Goal: Task Accomplishment & Management: Manage account settings

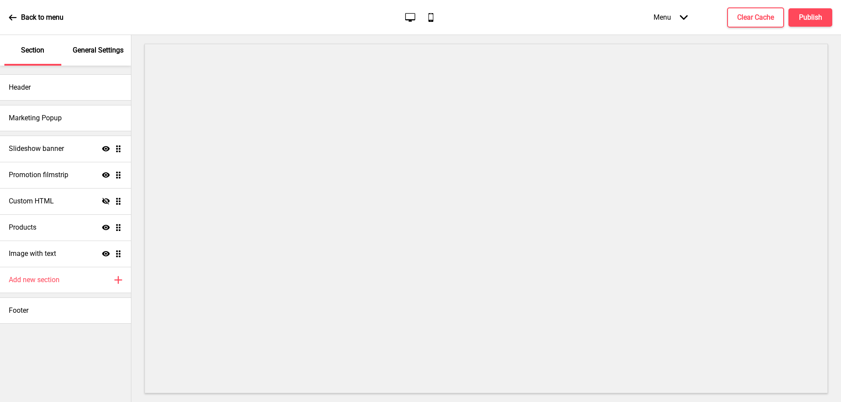
click at [109, 51] on p "General Settings" at bounding box center [98, 51] width 51 height 10
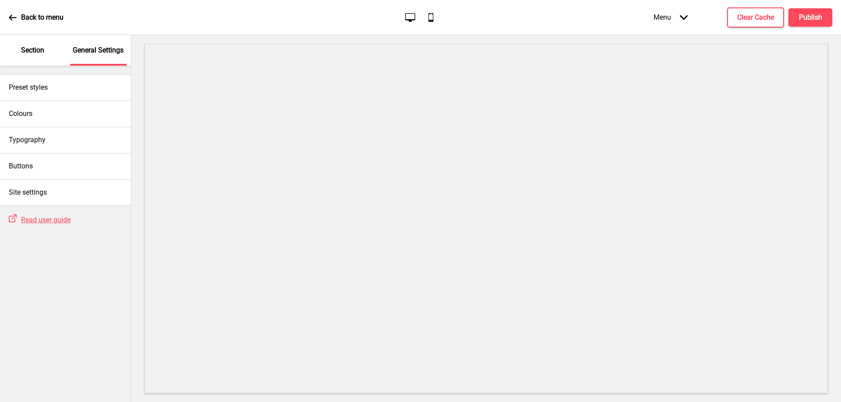
click at [39, 56] on div "Section" at bounding box center [32, 50] width 57 height 31
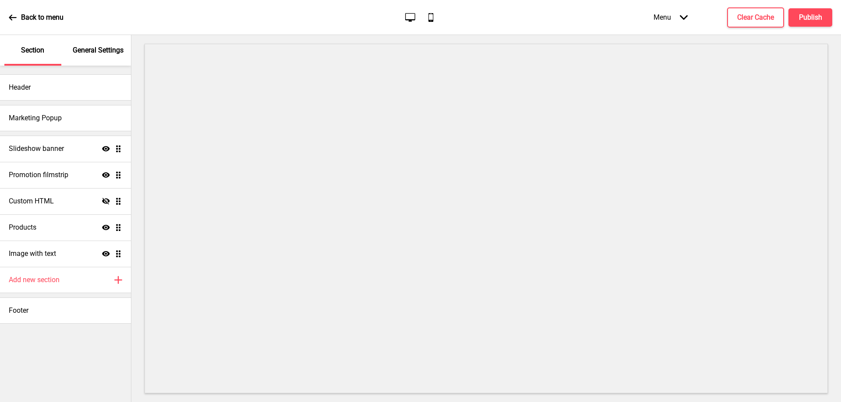
click at [28, 15] on p "Back to menu" at bounding box center [42, 18] width 42 height 10
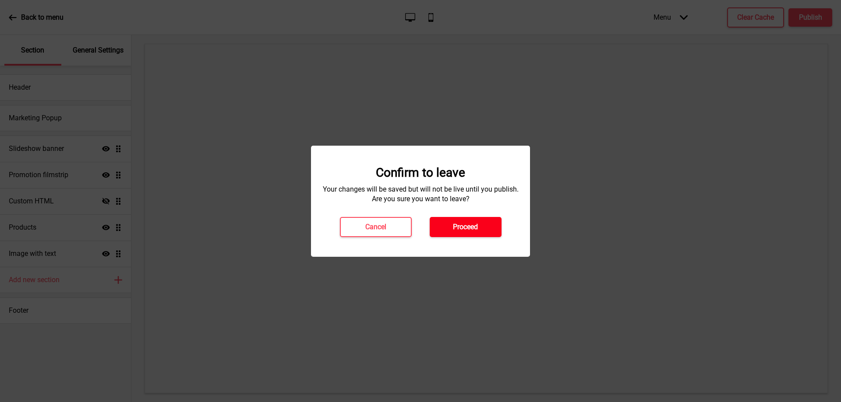
click at [447, 226] on button "Proceed" at bounding box center [465, 227] width 72 height 20
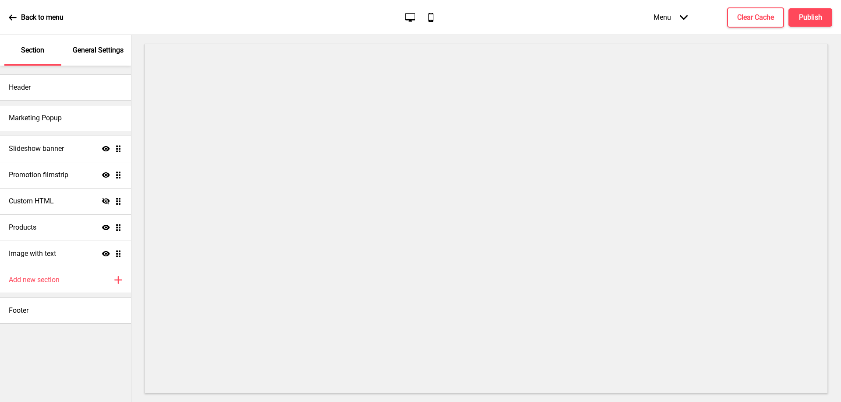
click at [83, 54] on p "General Settings" at bounding box center [98, 51] width 51 height 10
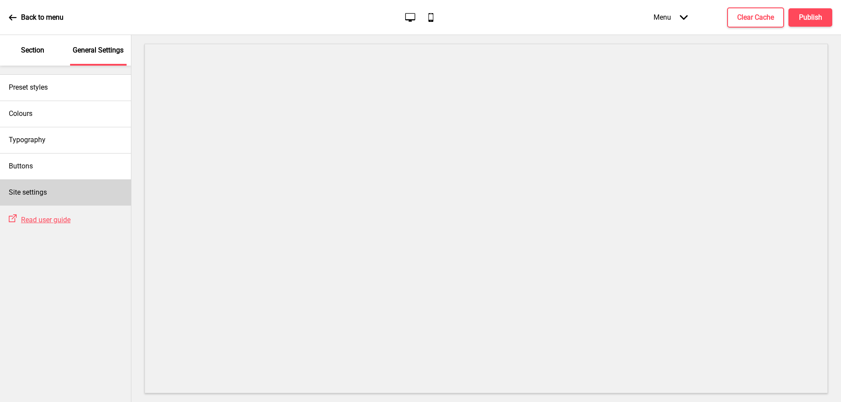
click at [54, 190] on div "Site settings" at bounding box center [65, 193] width 131 height 26
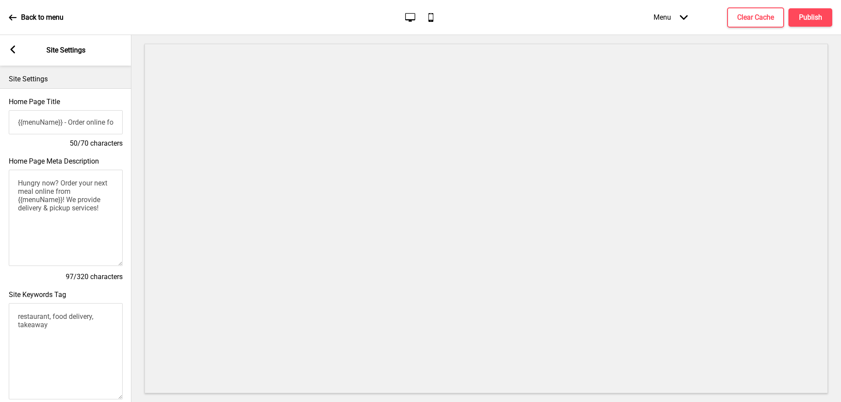
click at [16, 53] on rect at bounding box center [13, 50] width 8 height 8
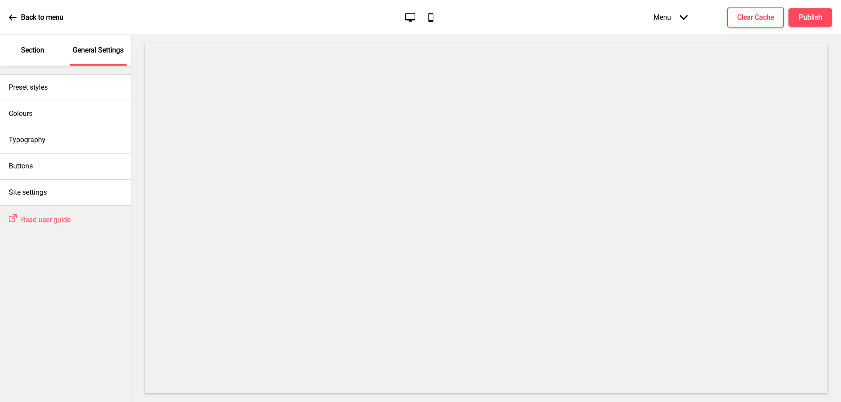
click at [676, 20] on div "Menu Arrow down" at bounding box center [670, 17] width 52 height 26
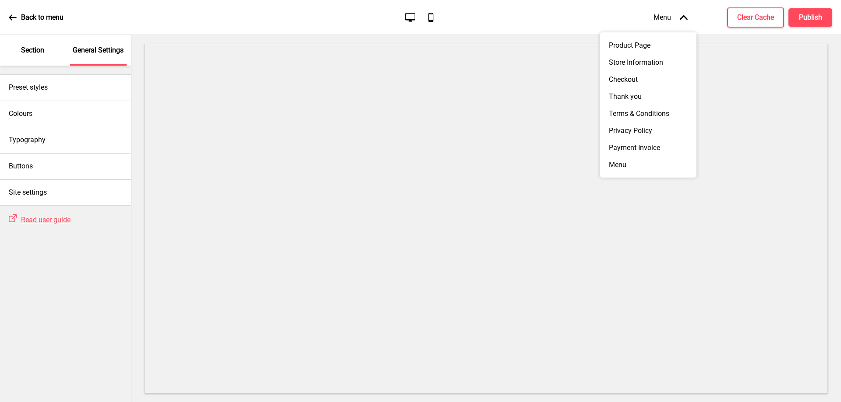
click at [676, 20] on div "Menu Arrow up" at bounding box center [670, 17] width 52 height 26
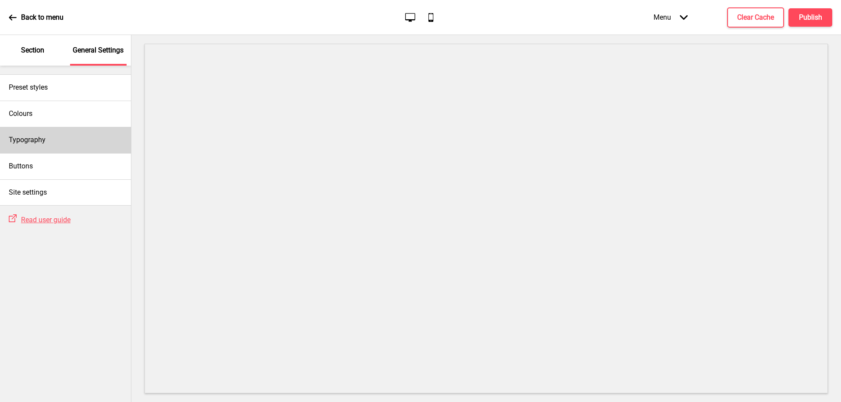
click at [97, 135] on div "Typography" at bounding box center [65, 140] width 131 height 26
select select "Nunito Sans"
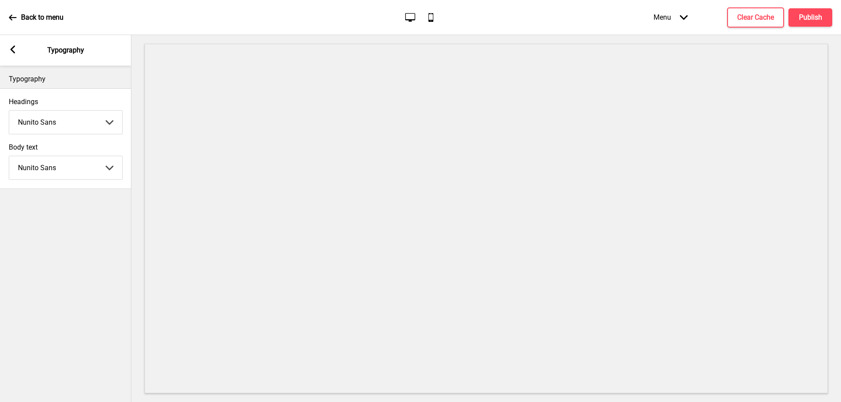
click at [16, 49] on rect at bounding box center [13, 50] width 8 height 8
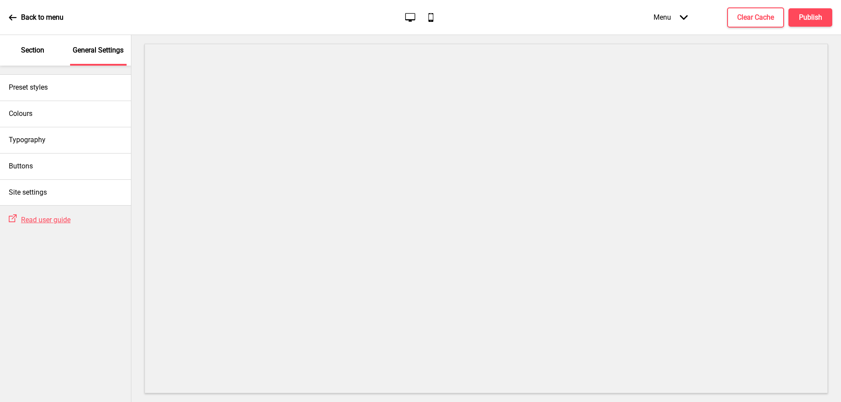
click at [40, 49] on p "Section" at bounding box center [32, 51] width 23 height 10
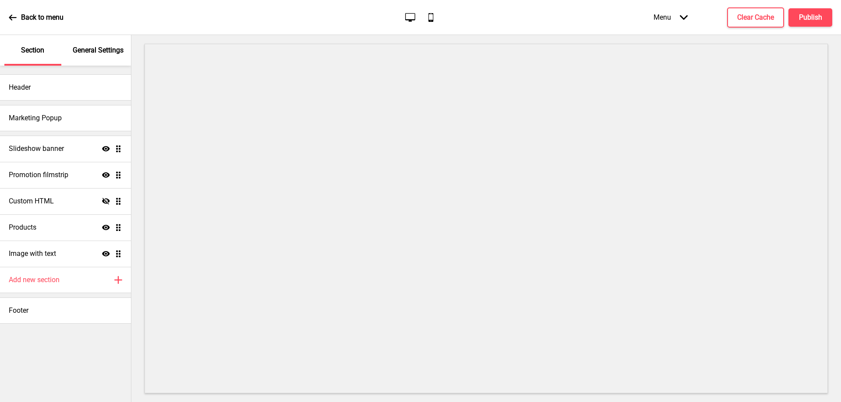
click at [17, 19] on div "Back to menu" at bounding box center [36, 18] width 55 height 24
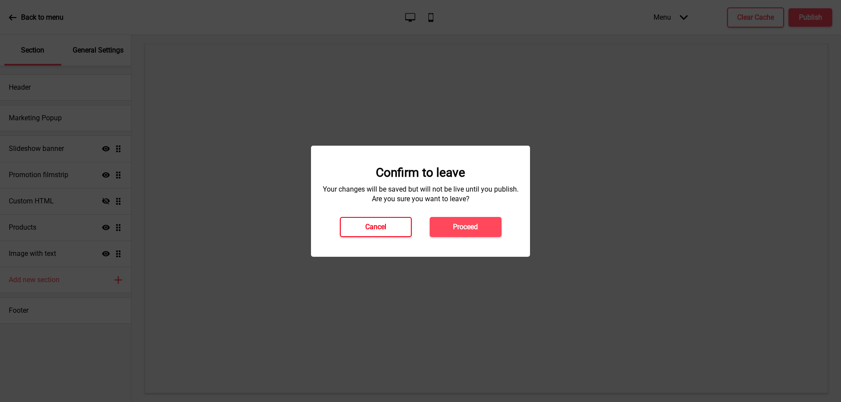
click at [398, 231] on button "Cancel" at bounding box center [376, 227] width 72 height 20
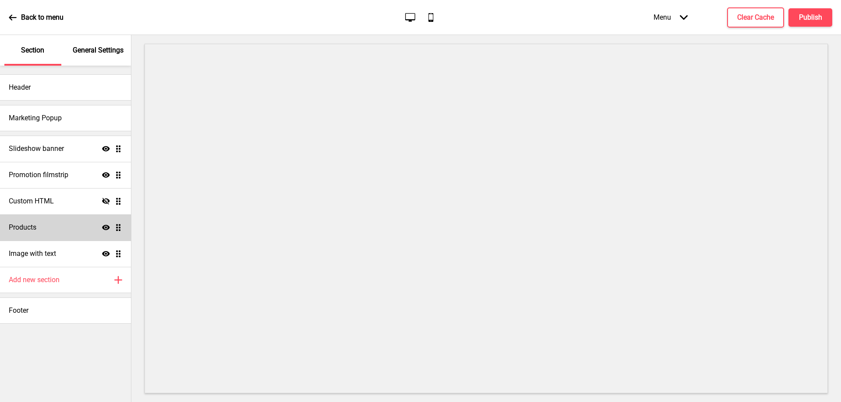
click at [48, 227] on div "Products Show Drag" at bounding box center [65, 228] width 131 height 26
select select "side"
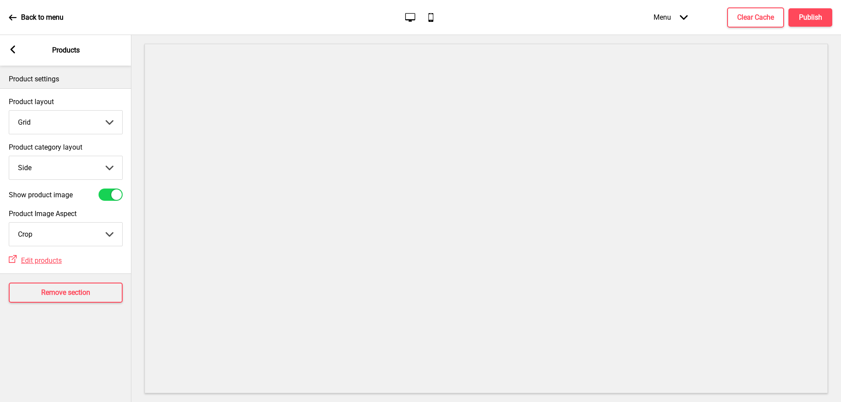
click at [10, 50] on rect at bounding box center [13, 50] width 8 height 8
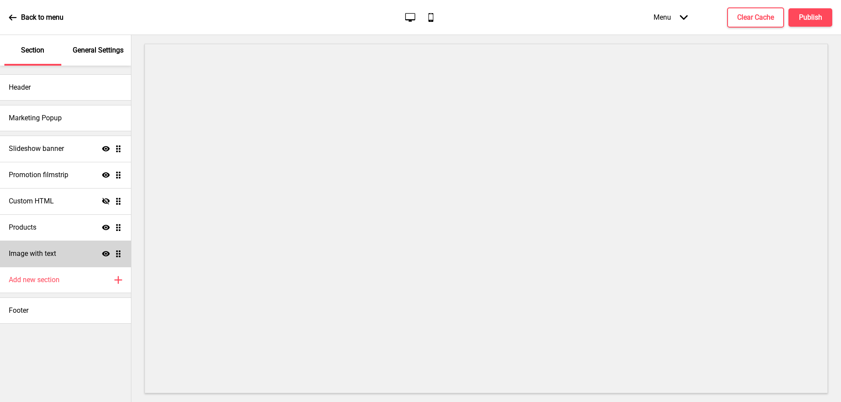
click at [72, 256] on div "Image with text Show Drag" at bounding box center [65, 254] width 131 height 26
select select "center"
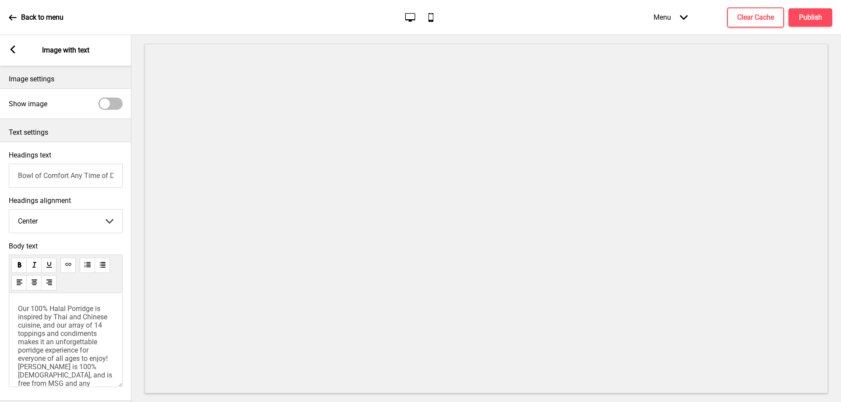
click at [7, 52] on div "Arrow left Image with text" at bounding box center [65, 50] width 131 height 31
click at [11, 52] on rect at bounding box center [13, 50] width 8 height 8
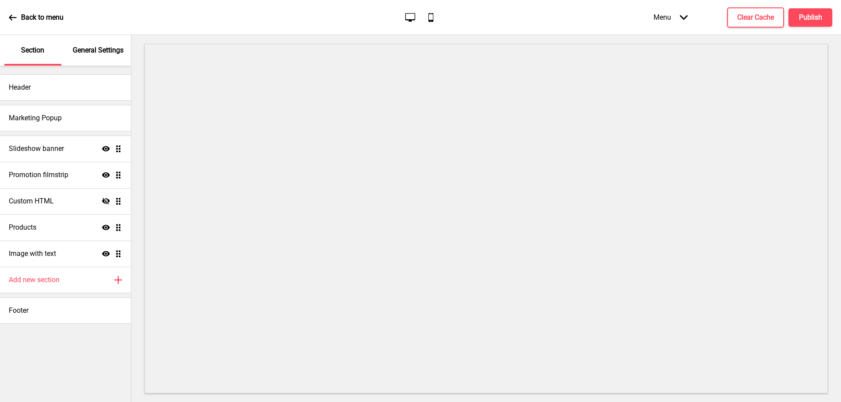
click at [17, 20] on div "Back to menu" at bounding box center [36, 18] width 55 height 24
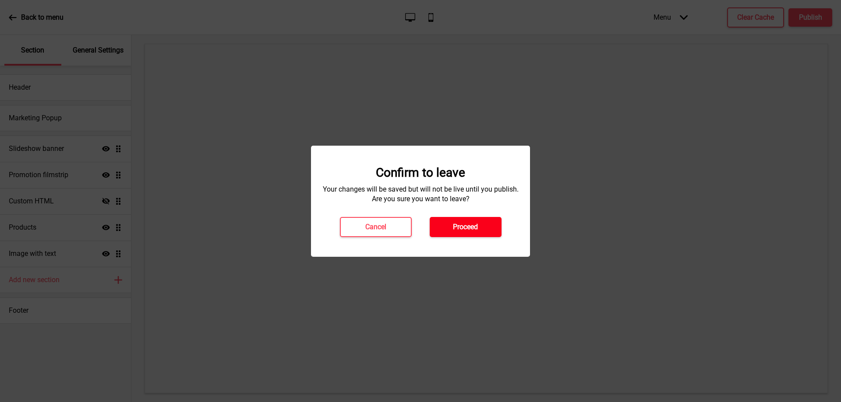
click at [472, 226] on h4 "Proceed" at bounding box center [465, 227] width 25 height 10
